Goal: Transaction & Acquisition: Purchase product/service

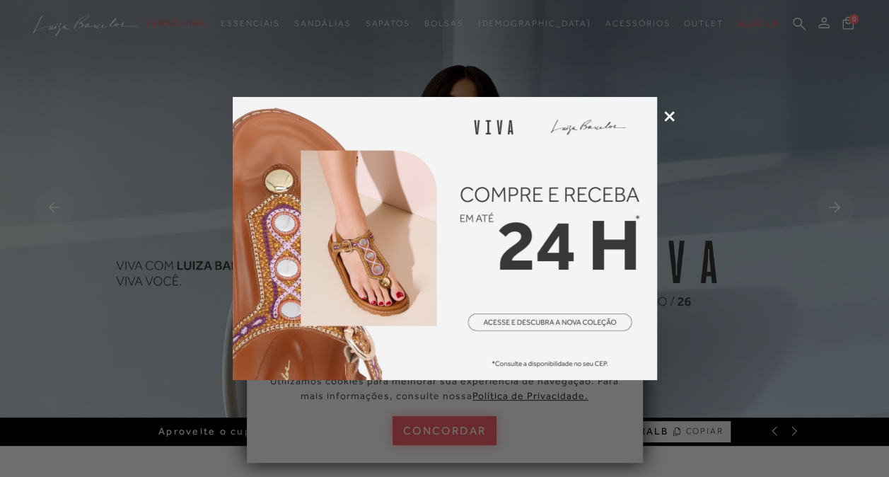
drag, startPoint x: 0, startPoint y: 0, endPoint x: 672, endPoint y: 113, distance: 681.5
click at [671, 112] on icon at bounding box center [669, 116] width 11 height 11
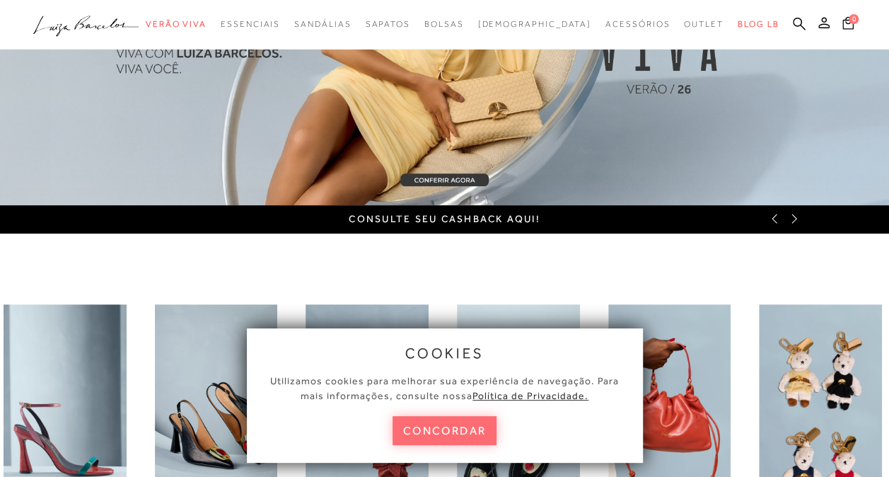
click at [463, 432] on button "concordar" at bounding box center [445, 430] width 105 height 29
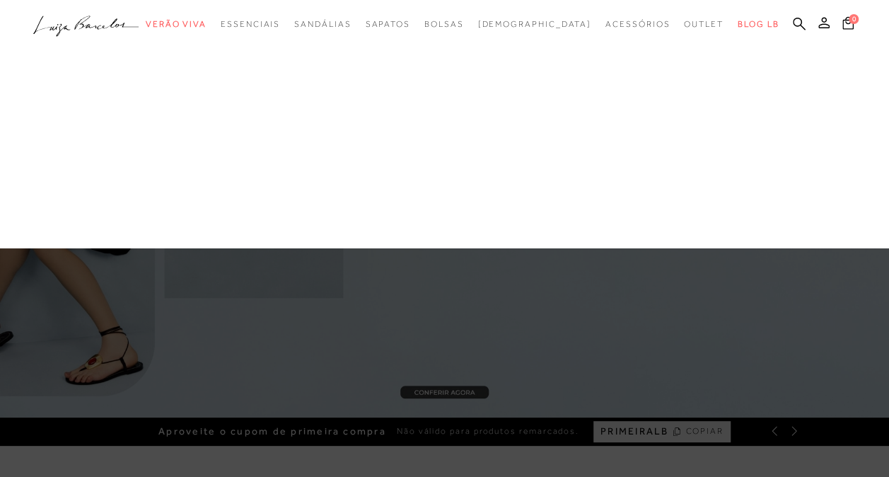
click at [0, 0] on link "Mules" at bounding box center [0, 0] width 0 height 0
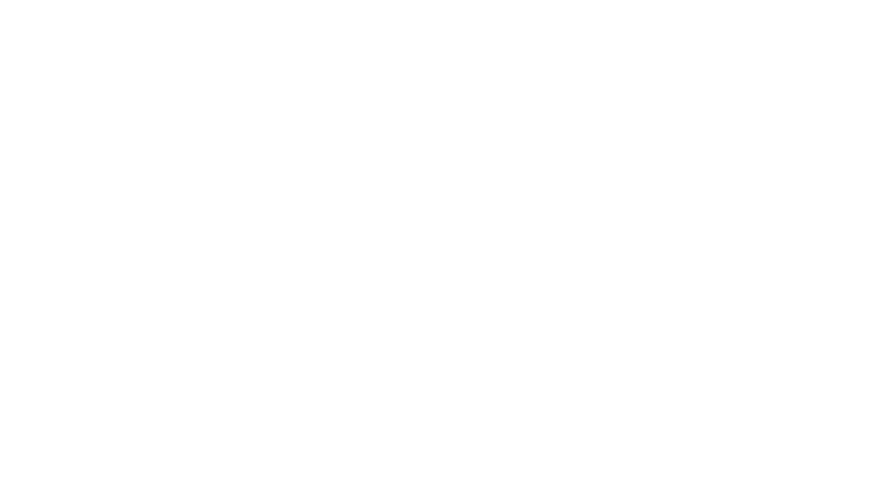
scroll to position [68, 0]
